Goal: Task Accomplishment & Management: Manage account settings

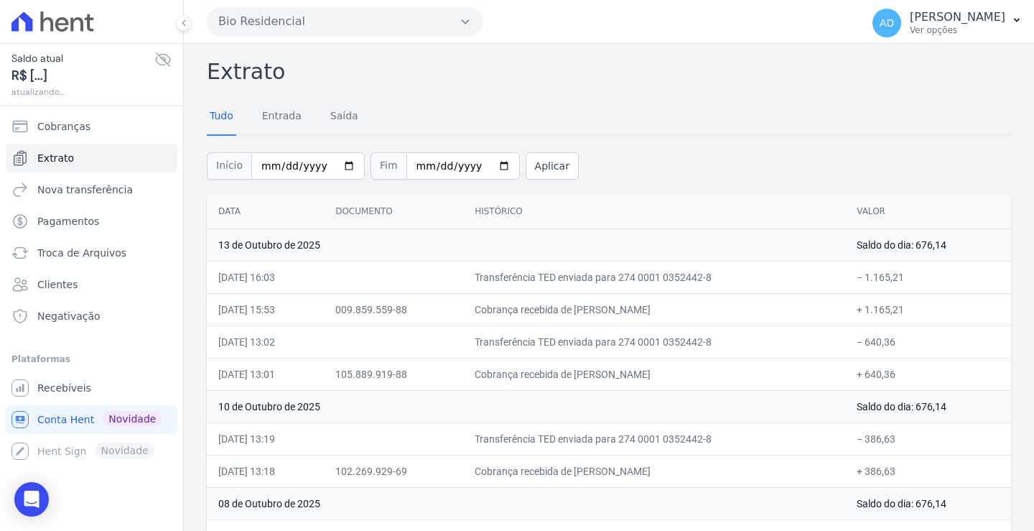
click at [286, 29] on button "Bio Residencial" at bounding box center [345, 21] width 276 height 29
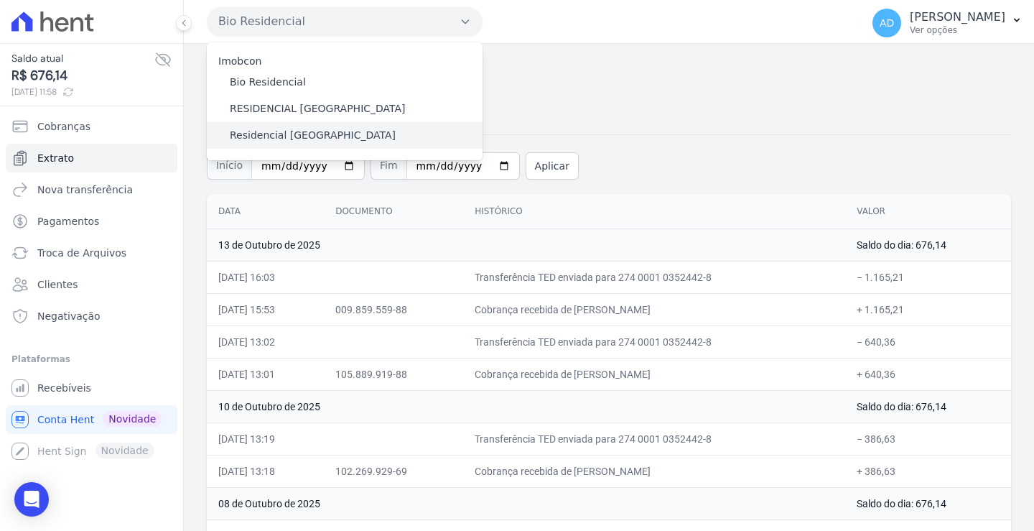
click at [283, 135] on label "Residencial [GEOGRAPHIC_DATA]" at bounding box center [313, 135] width 166 height 15
click at [0, 0] on input "Residencial [GEOGRAPHIC_DATA]" at bounding box center [0, 0] width 0 height 0
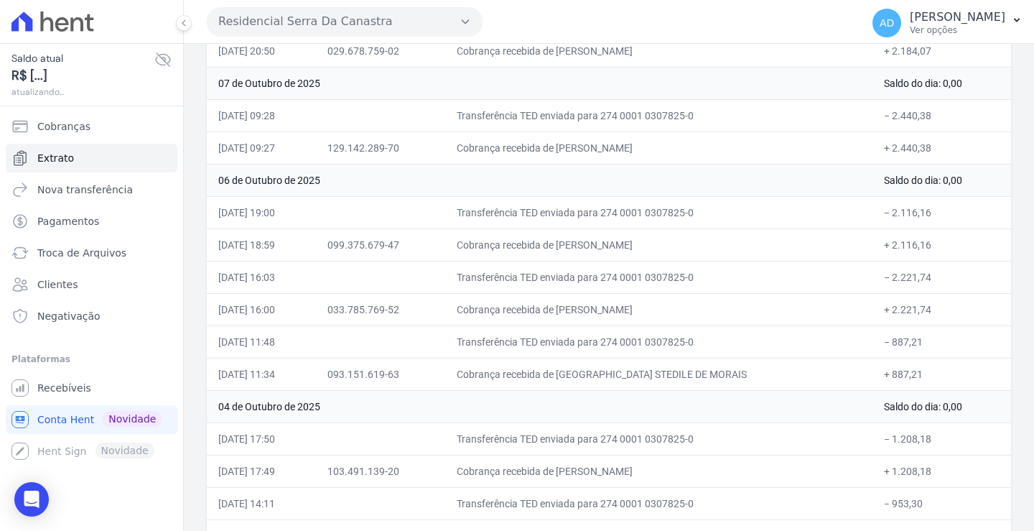
scroll to position [841, 0]
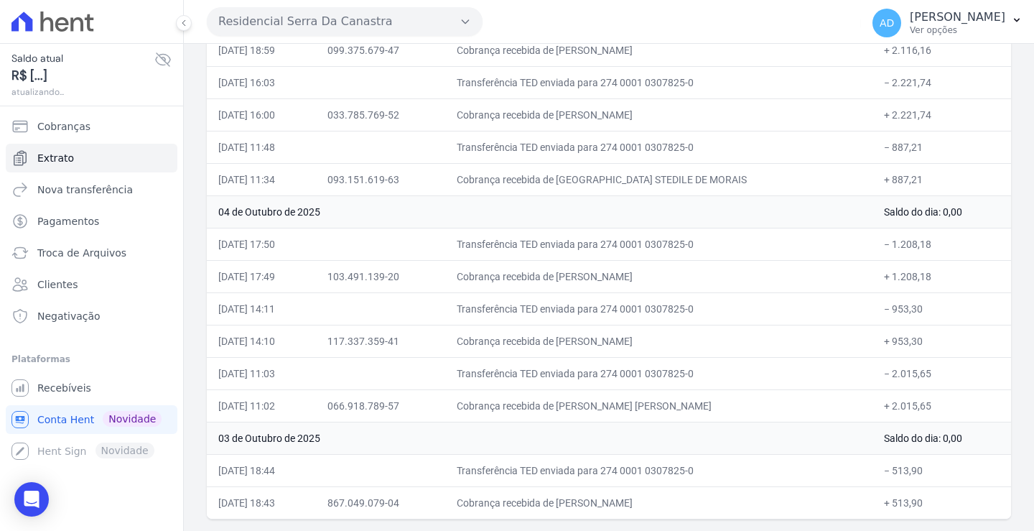
drag, startPoint x: 694, startPoint y: 405, endPoint x: 625, endPoint y: 406, distance: 68.2
click at [625, 406] on td "Cobrança recebida de [PERSON_NAME] [PERSON_NAME]" at bounding box center [659, 405] width 428 height 32
drag, startPoint x: 650, startPoint y: 506, endPoint x: 619, endPoint y: 502, distance: 31.9
click at [619, 502] on td "Cobrança recebida de [PERSON_NAME]" at bounding box center [659, 502] width 428 height 32
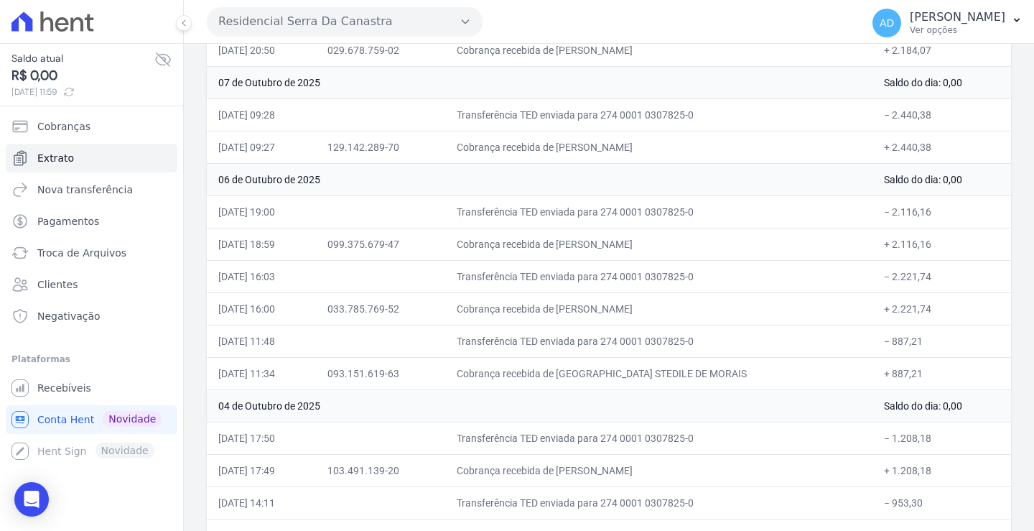
scroll to position [625, 0]
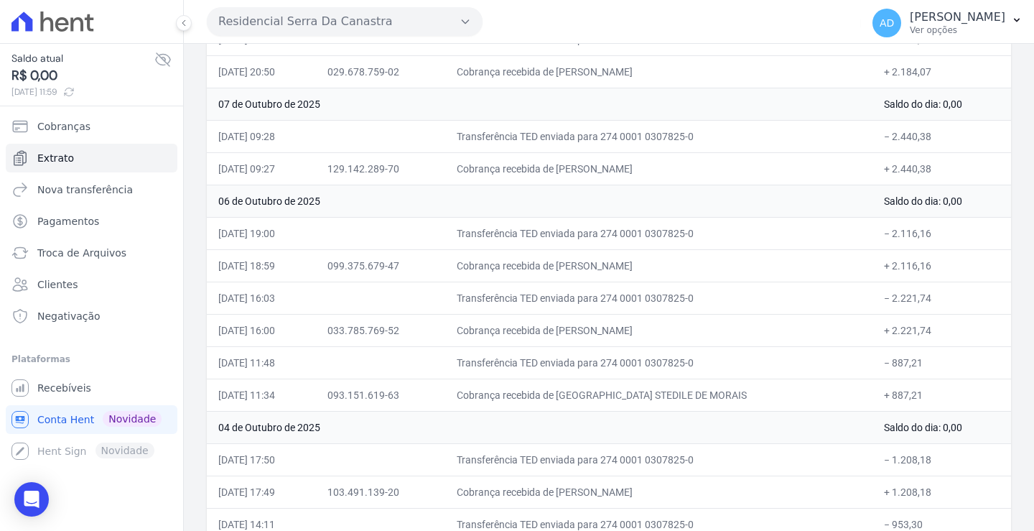
drag, startPoint x: 678, startPoint y: 265, endPoint x: 582, endPoint y: 266, distance: 96.2
click at [582, 266] on td "Cobrança recebida de [PERSON_NAME]" at bounding box center [659, 265] width 428 height 32
drag, startPoint x: 690, startPoint y: 167, endPoint x: 644, endPoint y: 168, distance: 46.0
click at [644, 168] on td "Cobrança recebida de [PERSON_NAME]" at bounding box center [659, 168] width 428 height 32
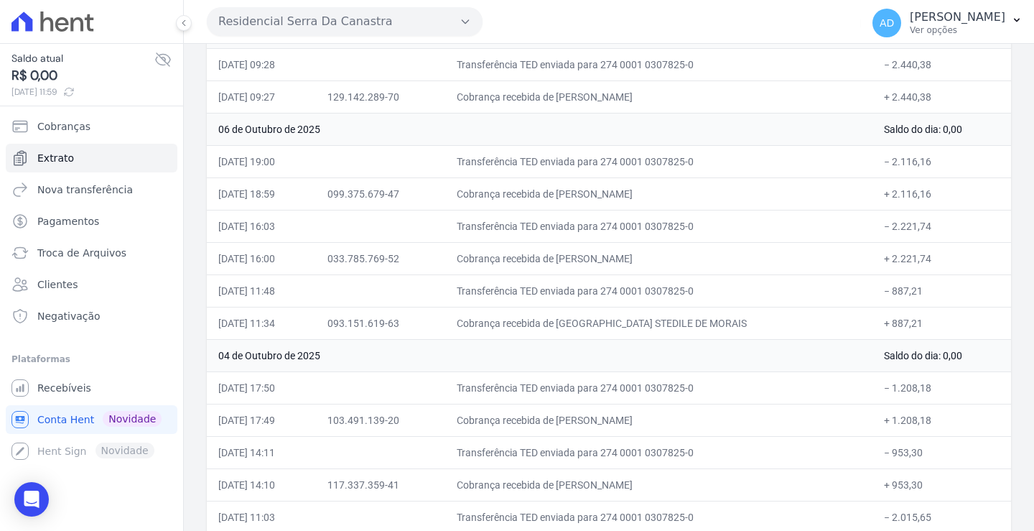
scroll to position [769, 0]
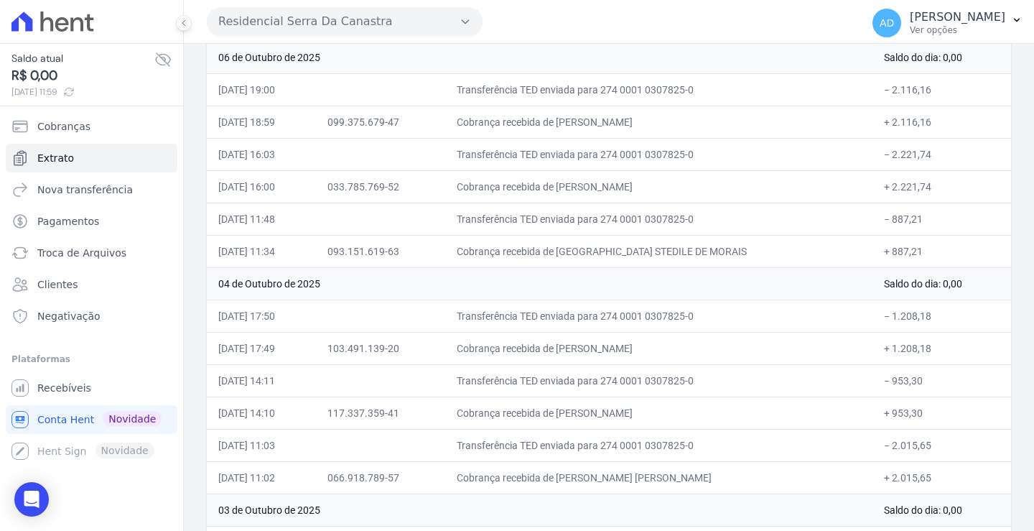
drag, startPoint x: 624, startPoint y: 350, endPoint x: 558, endPoint y: 350, distance: 66.0
click at [558, 350] on td "Cobrança recebida de [PERSON_NAME]" at bounding box center [659, 348] width 428 height 32
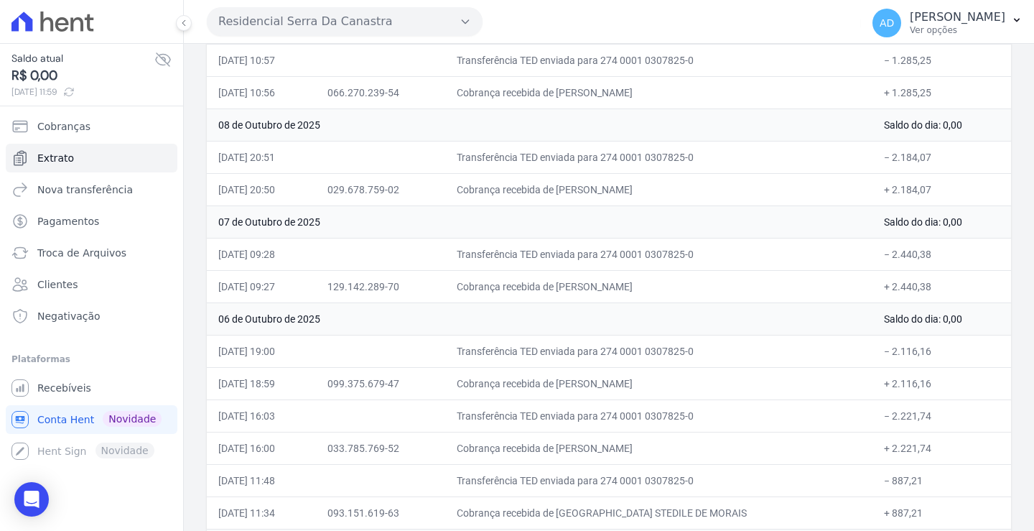
scroll to position [482, 0]
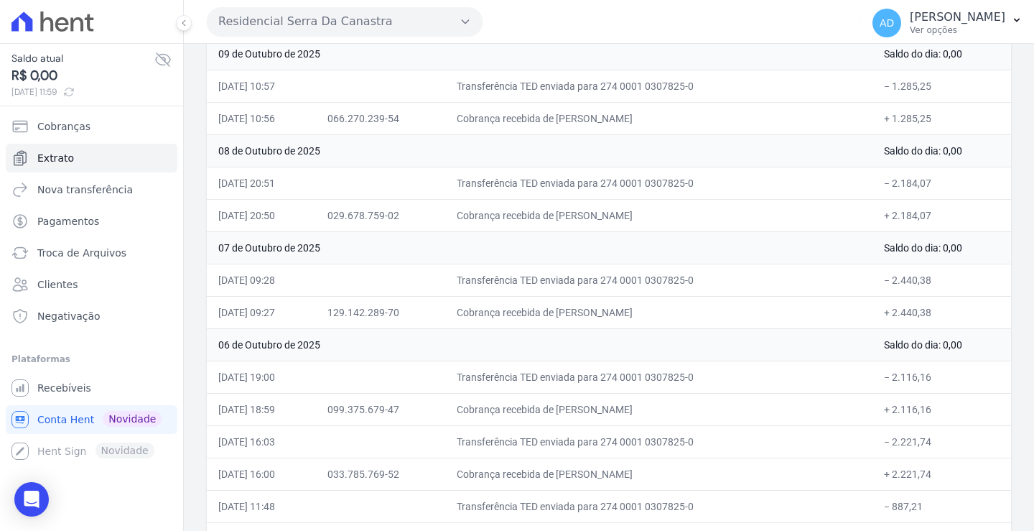
drag, startPoint x: 645, startPoint y: 216, endPoint x: 590, endPoint y: 223, distance: 55.0
click at [590, 223] on td "Cobrança recebida de [PERSON_NAME]" at bounding box center [659, 215] width 428 height 32
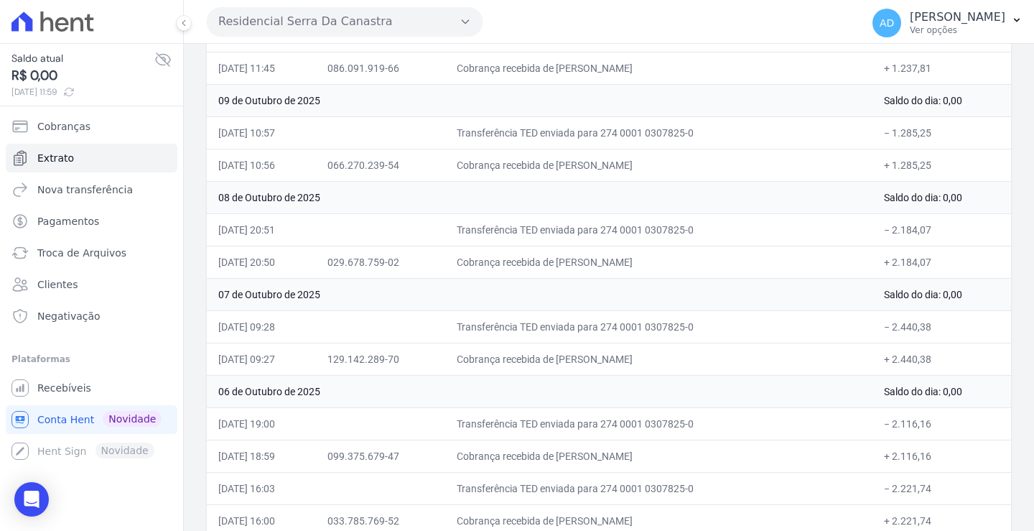
scroll to position [410, 0]
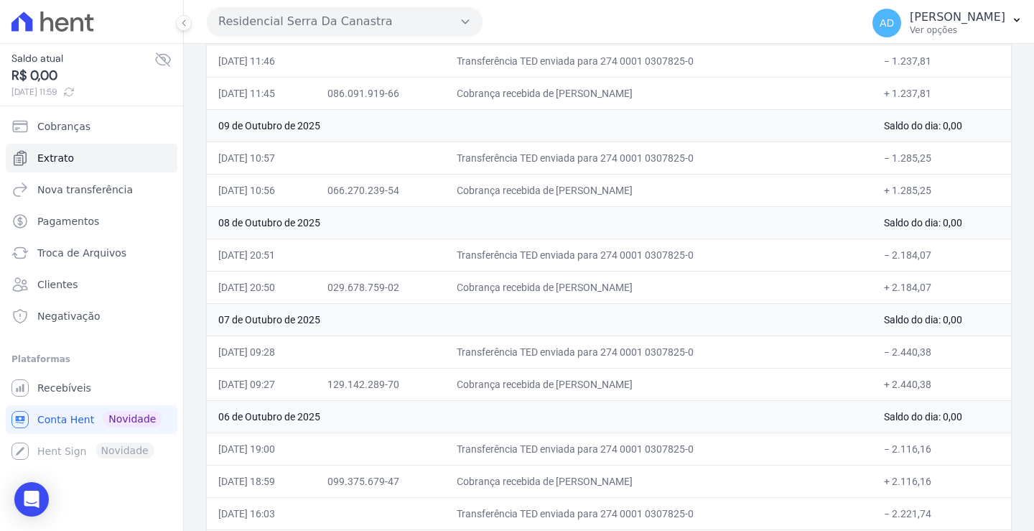
drag, startPoint x: 664, startPoint y: 192, endPoint x: 607, endPoint y: 190, distance: 57.5
click at [606, 192] on td "Cobrança recebida de [PERSON_NAME]" at bounding box center [659, 190] width 428 height 32
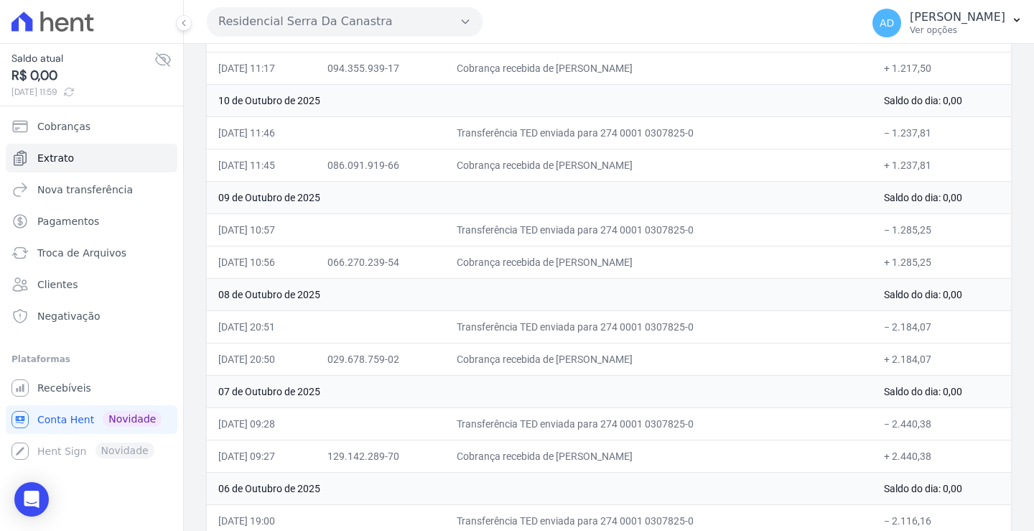
drag, startPoint x: 671, startPoint y: 163, endPoint x: 628, endPoint y: 168, distance: 42.7
click at [628, 168] on td "Cobrança recebida de [PERSON_NAME]" at bounding box center [659, 165] width 428 height 32
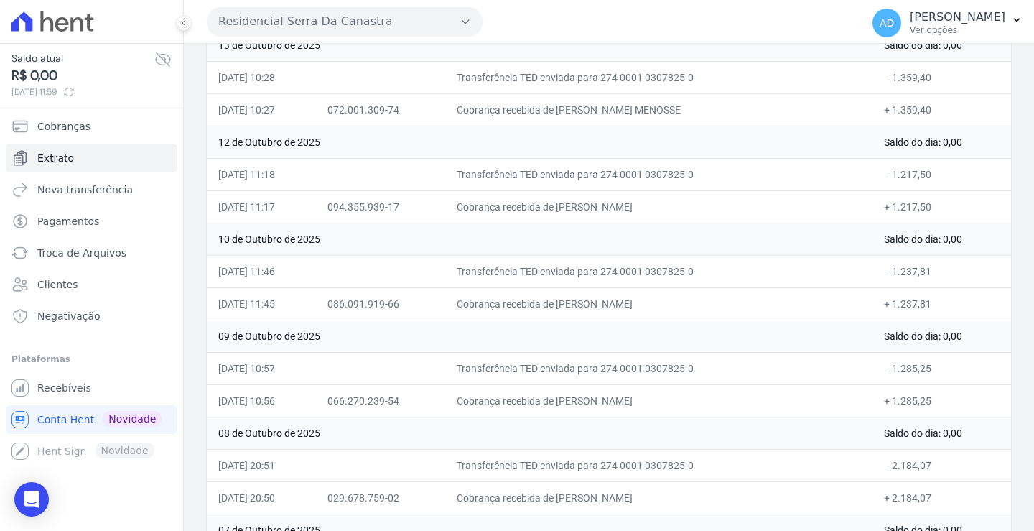
scroll to position [195, 0]
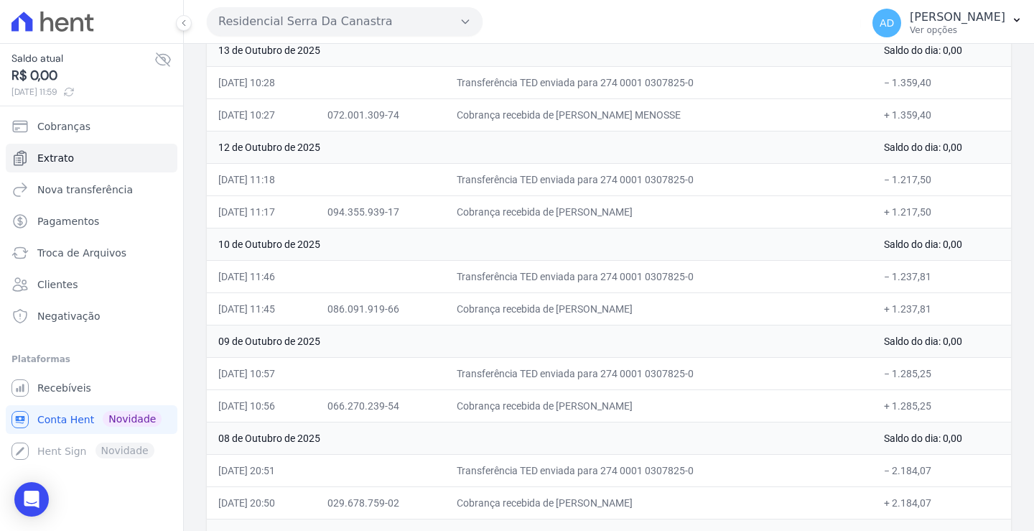
drag, startPoint x: 668, startPoint y: 211, endPoint x: 604, endPoint y: 212, distance: 64.6
click at [604, 212] on td "Cobrança recebida de [PERSON_NAME]" at bounding box center [659, 211] width 428 height 32
drag, startPoint x: 660, startPoint y: 113, endPoint x: 640, endPoint y: 114, distance: 20.8
click at [640, 114] on td "Cobrança recebida de [PERSON_NAME] MENOSSE" at bounding box center [659, 114] width 428 height 32
